Goal: Check status

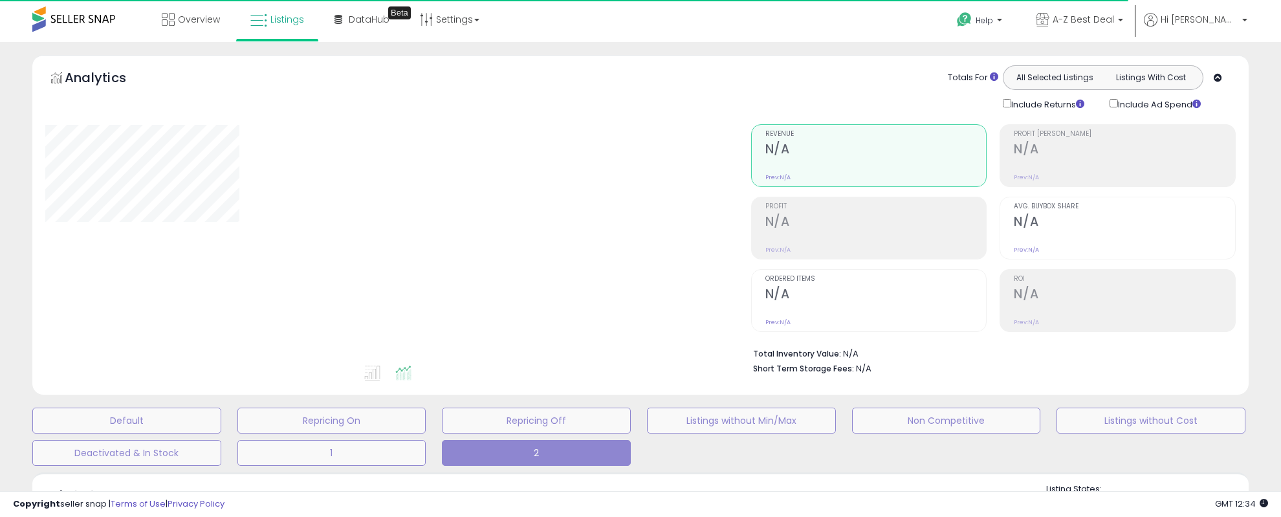
type input "**********"
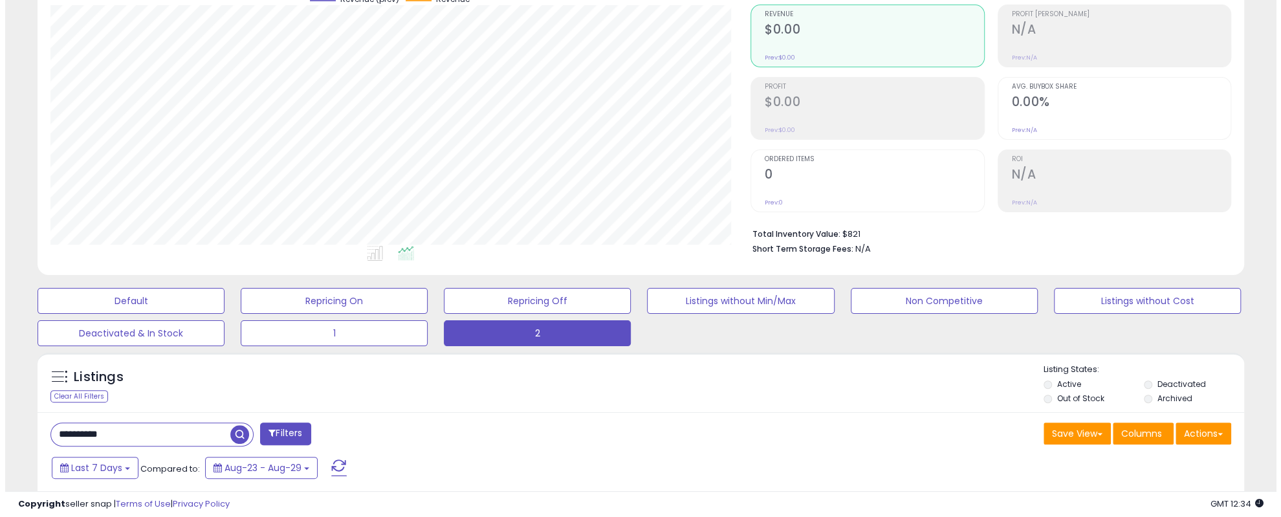
scroll to position [129, 0]
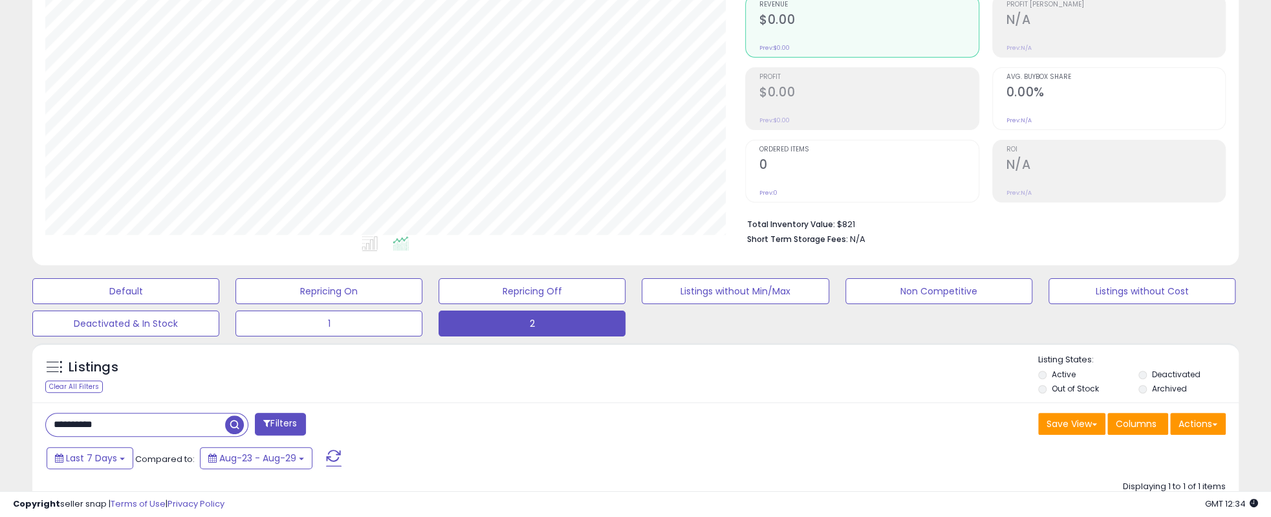
drag, startPoint x: 131, startPoint y: 421, endPoint x: -85, endPoint y: 418, distance: 216.1
click at [0, 388] on html "Unable to login Retrieving listings data.. has not yet accepted the Terms of Us…" at bounding box center [635, 129] width 1271 height 517
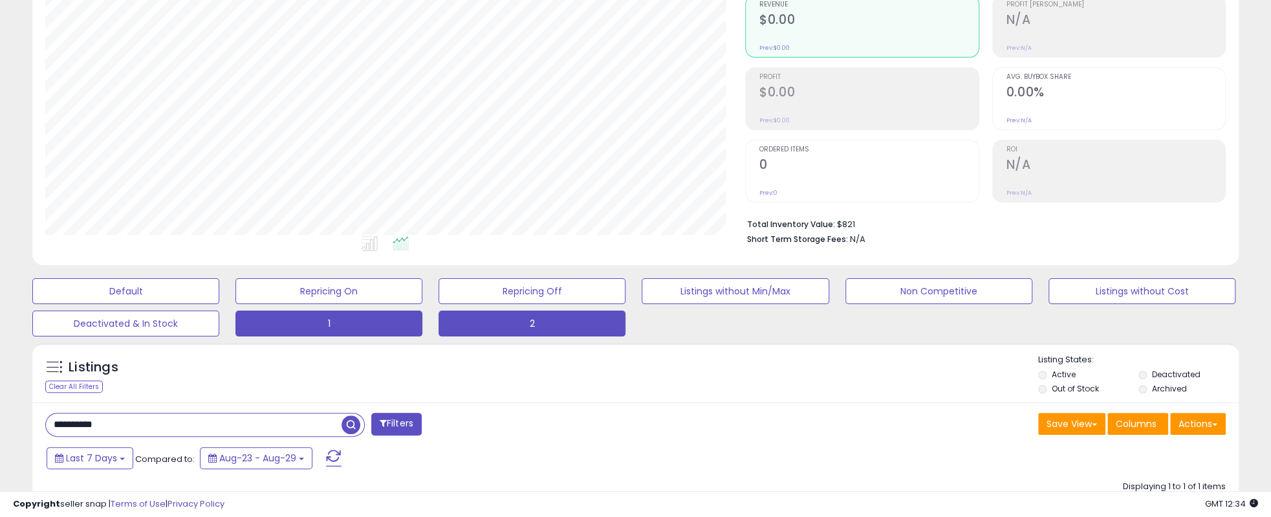
click at [314, 322] on button "1" at bounding box center [329, 324] width 187 height 26
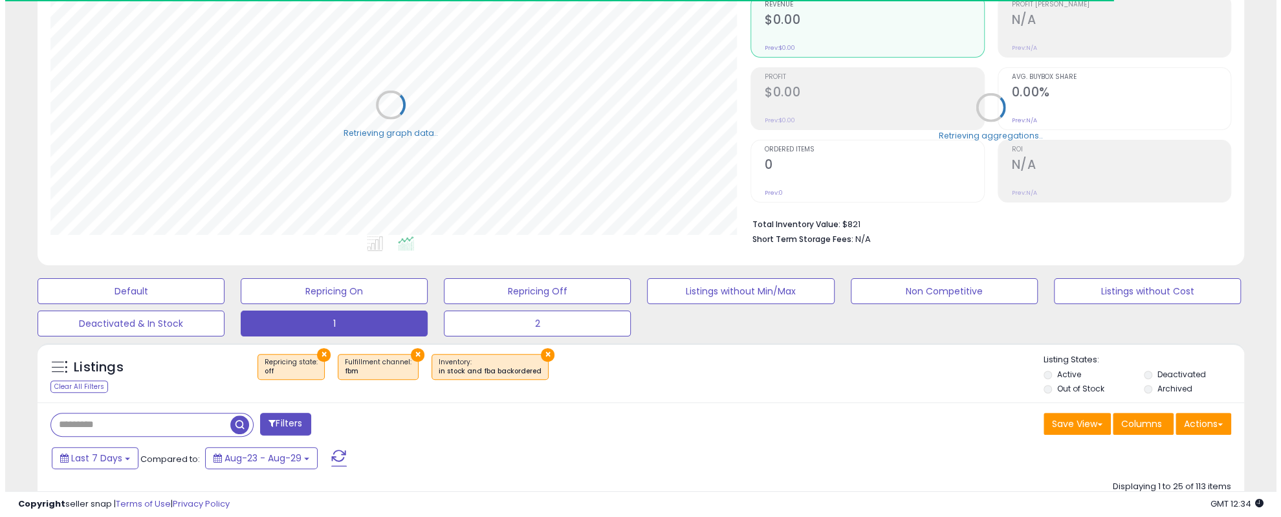
scroll to position [646746, 646311]
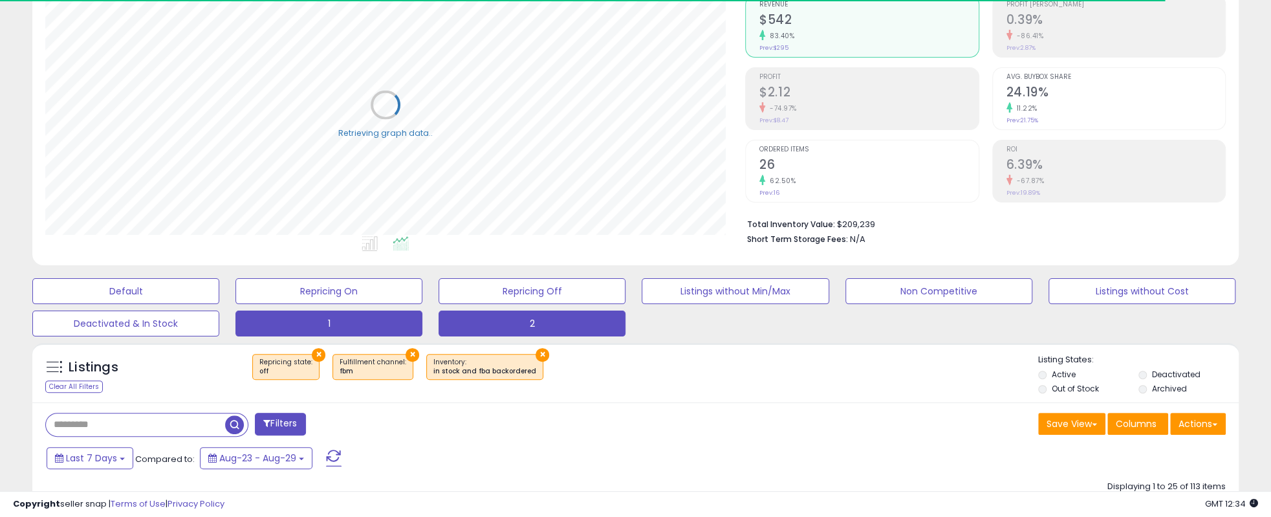
click at [510, 325] on button "2" at bounding box center [532, 324] width 187 height 26
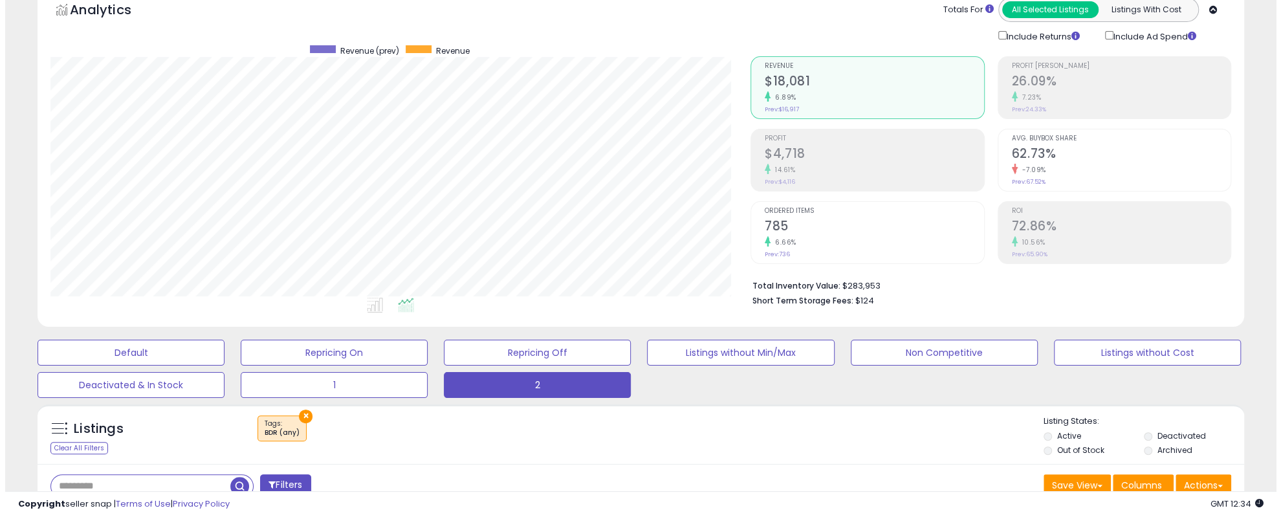
scroll to position [65, 0]
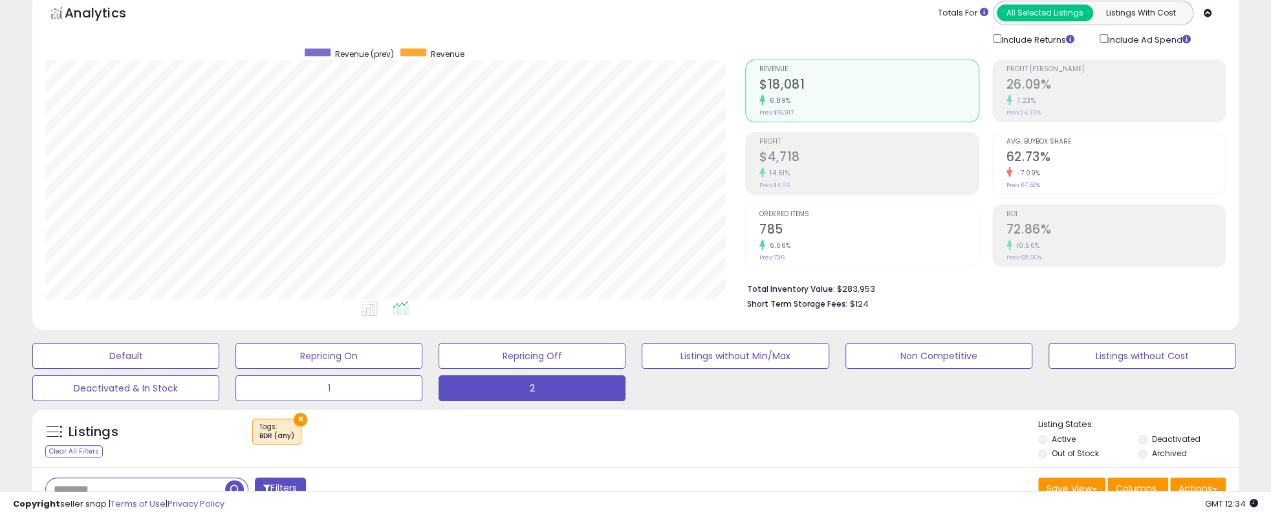
click at [796, 149] on h2 "$4,718" at bounding box center [869, 157] width 219 height 17
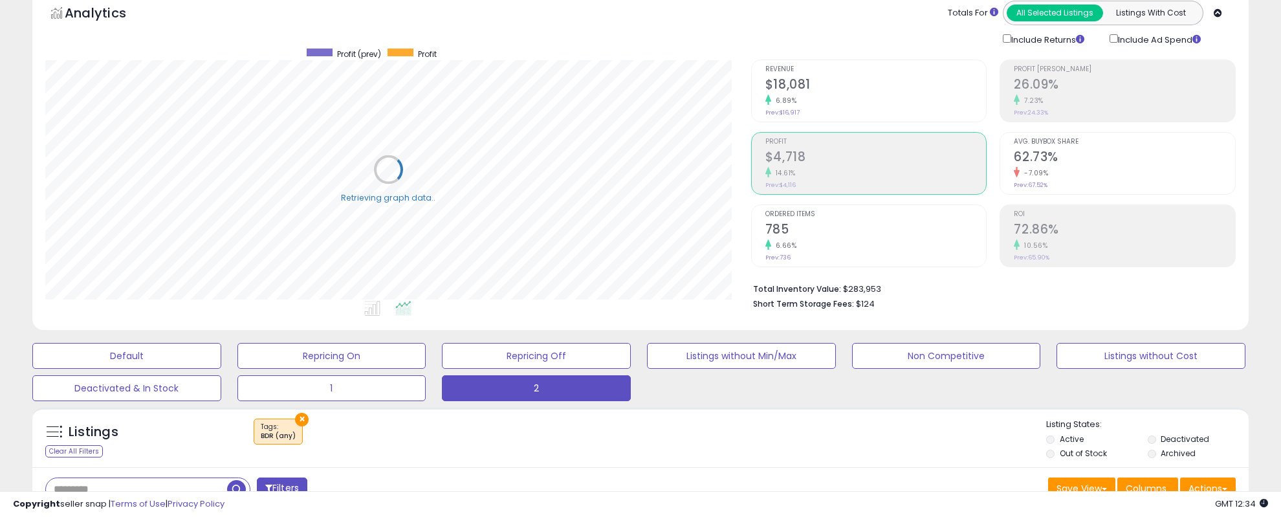
scroll to position [646746, 646311]
click at [802, 78] on h2 "$18,081" at bounding box center [869, 85] width 219 height 17
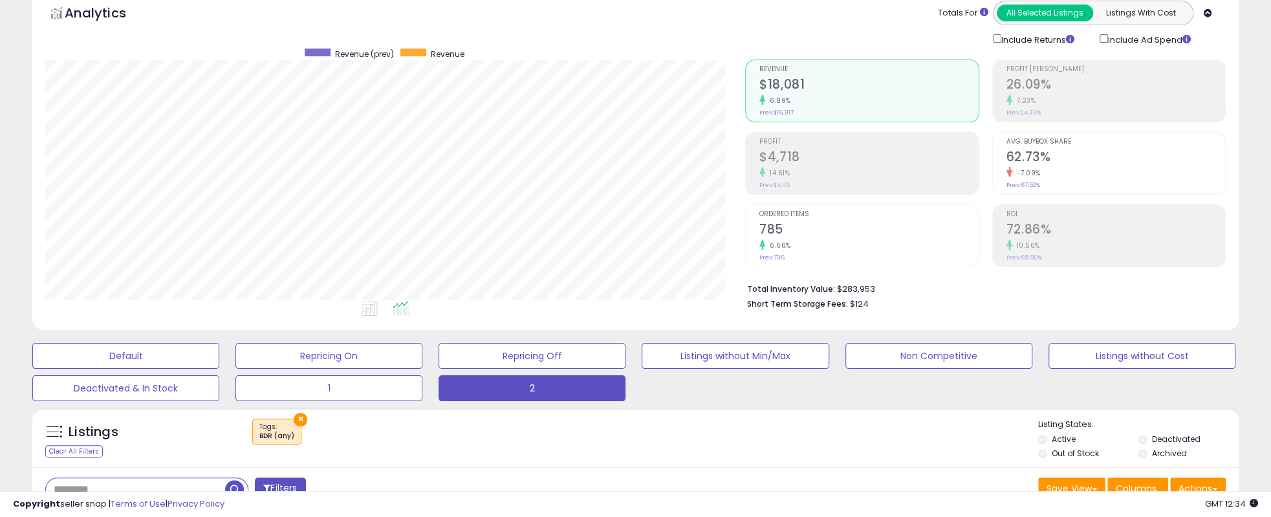
click at [811, 167] on div "14.61%" at bounding box center [869, 173] width 219 height 12
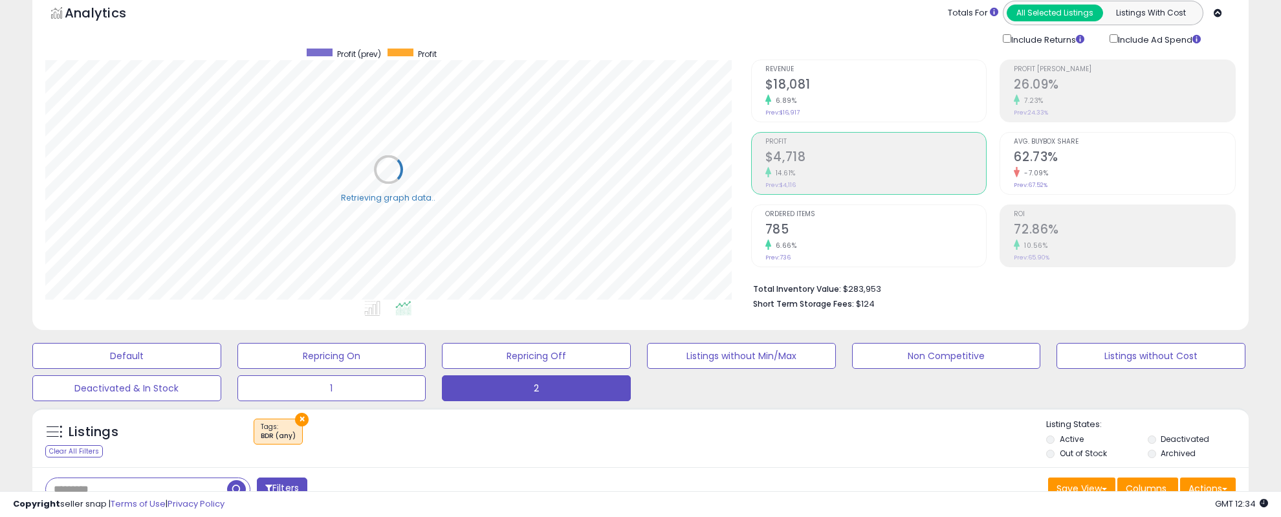
scroll to position [265, 706]
click at [1117, 72] on div "Profit [PERSON_NAME] 26.09% 7.23% Prev: 24.33%" at bounding box center [1124, 89] width 221 height 58
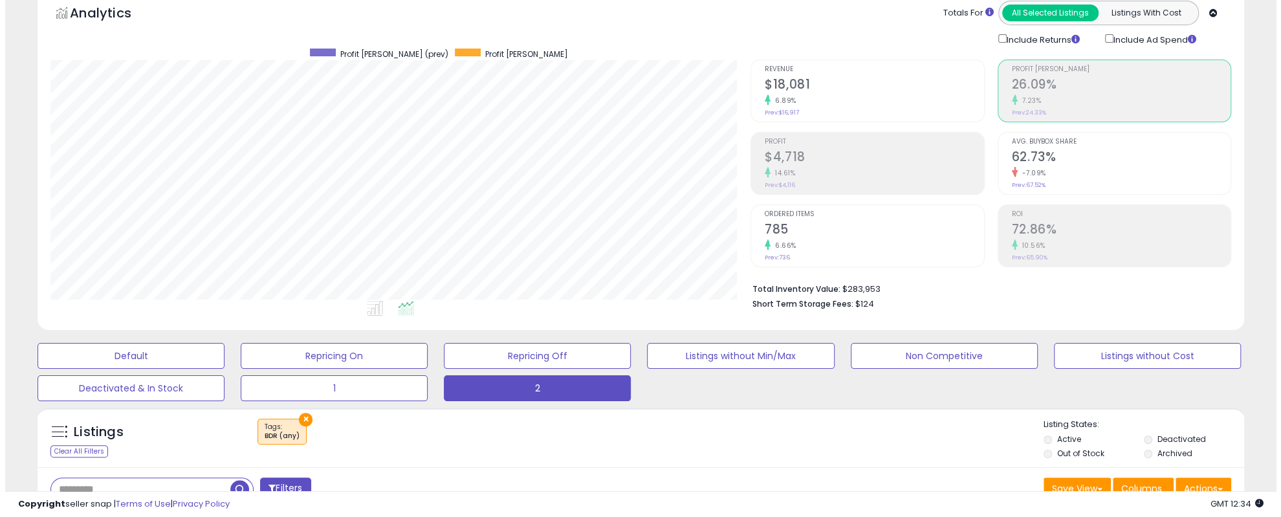
scroll to position [646746, 646311]
click at [814, 170] on div "14.61%" at bounding box center [869, 173] width 219 height 12
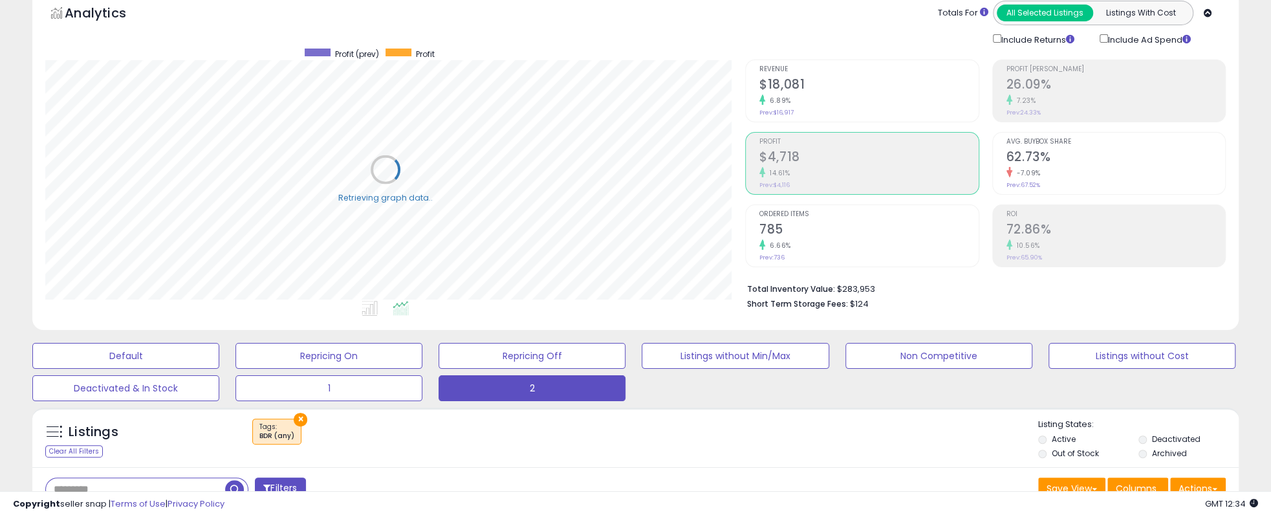
scroll to position [0, 0]
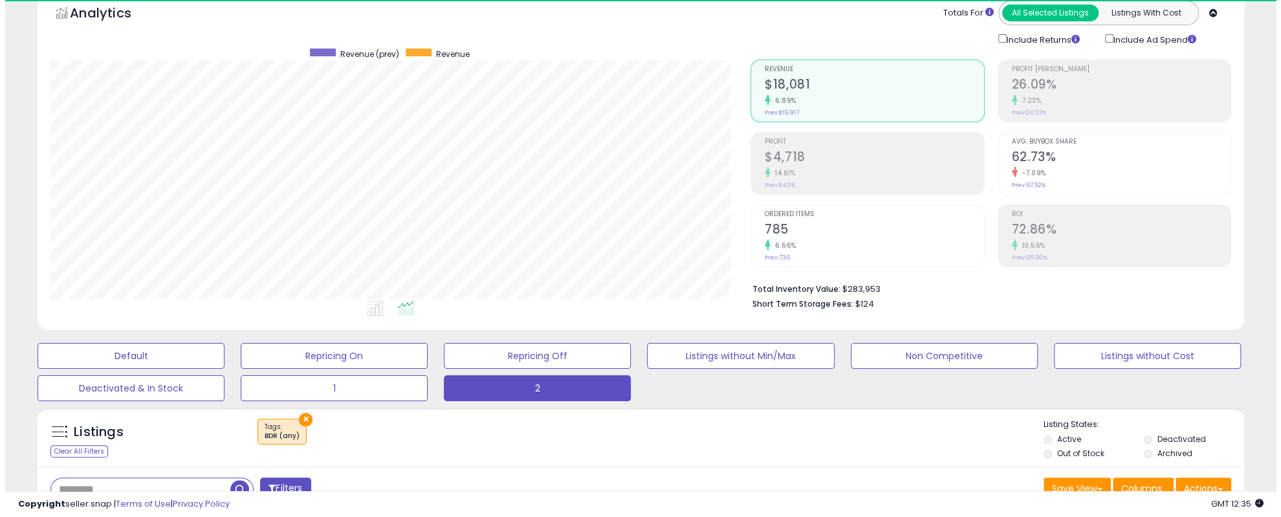
scroll to position [265, 700]
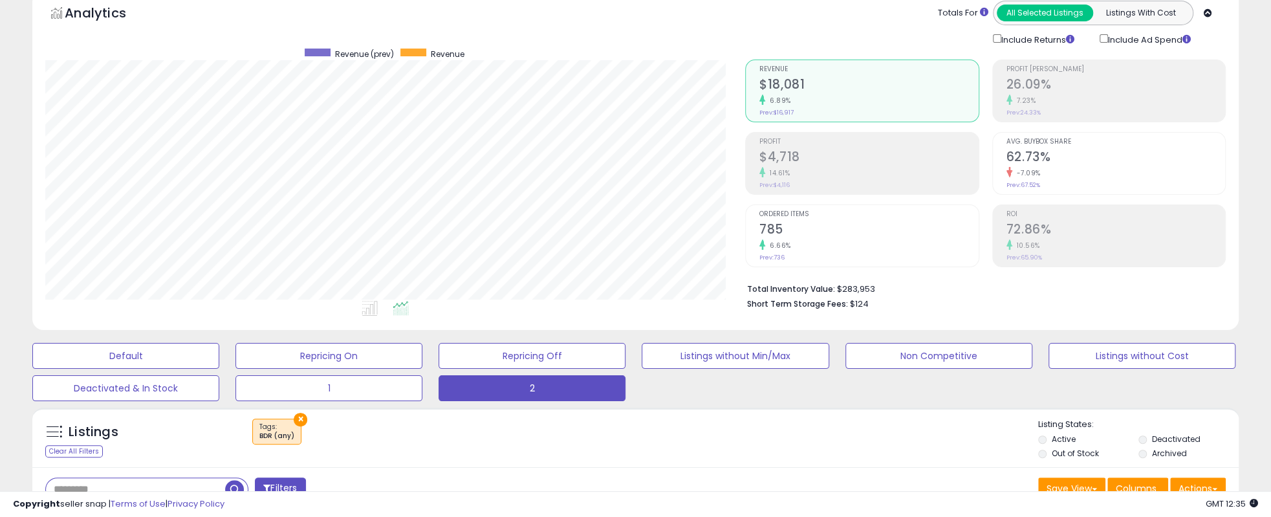
click at [791, 155] on h2 "$4,718" at bounding box center [869, 157] width 219 height 17
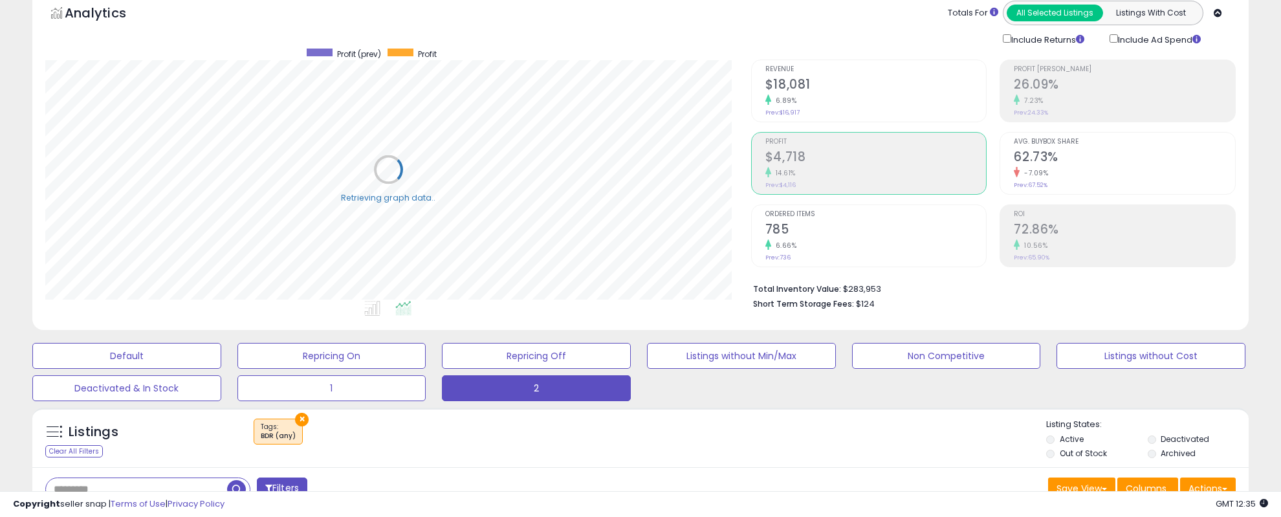
scroll to position [646746, 646311]
click at [798, 94] on div "6.89%" at bounding box center [869, 100] width 219 height 12
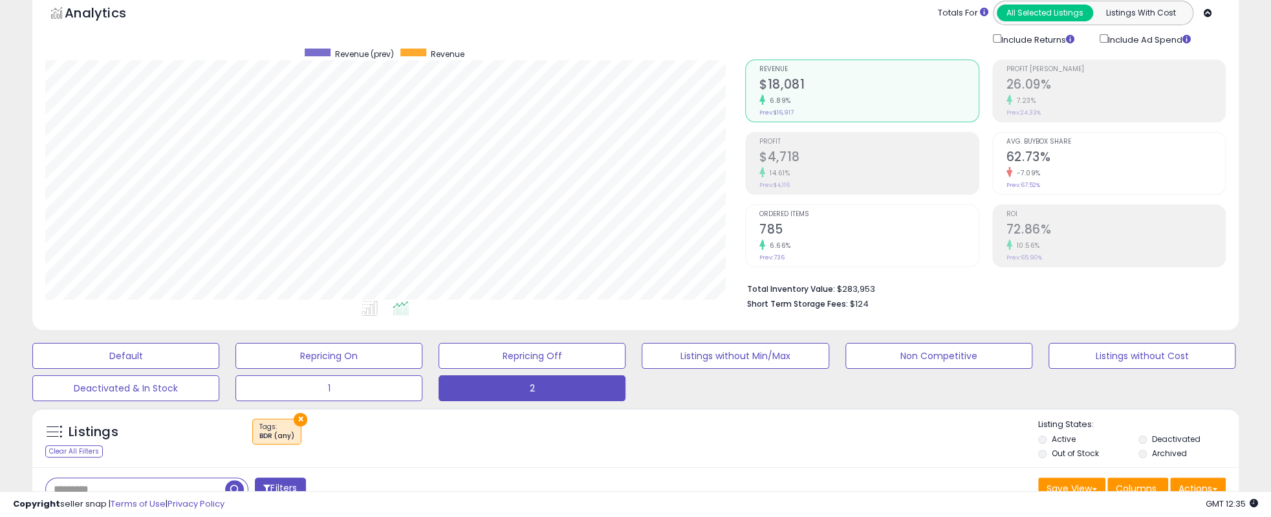
click at [829, 160] on h2 "$4,718" at bounding box center [869, 157] width 219 height 17
